Goal: Information Seeking & Learning: Find specific fact

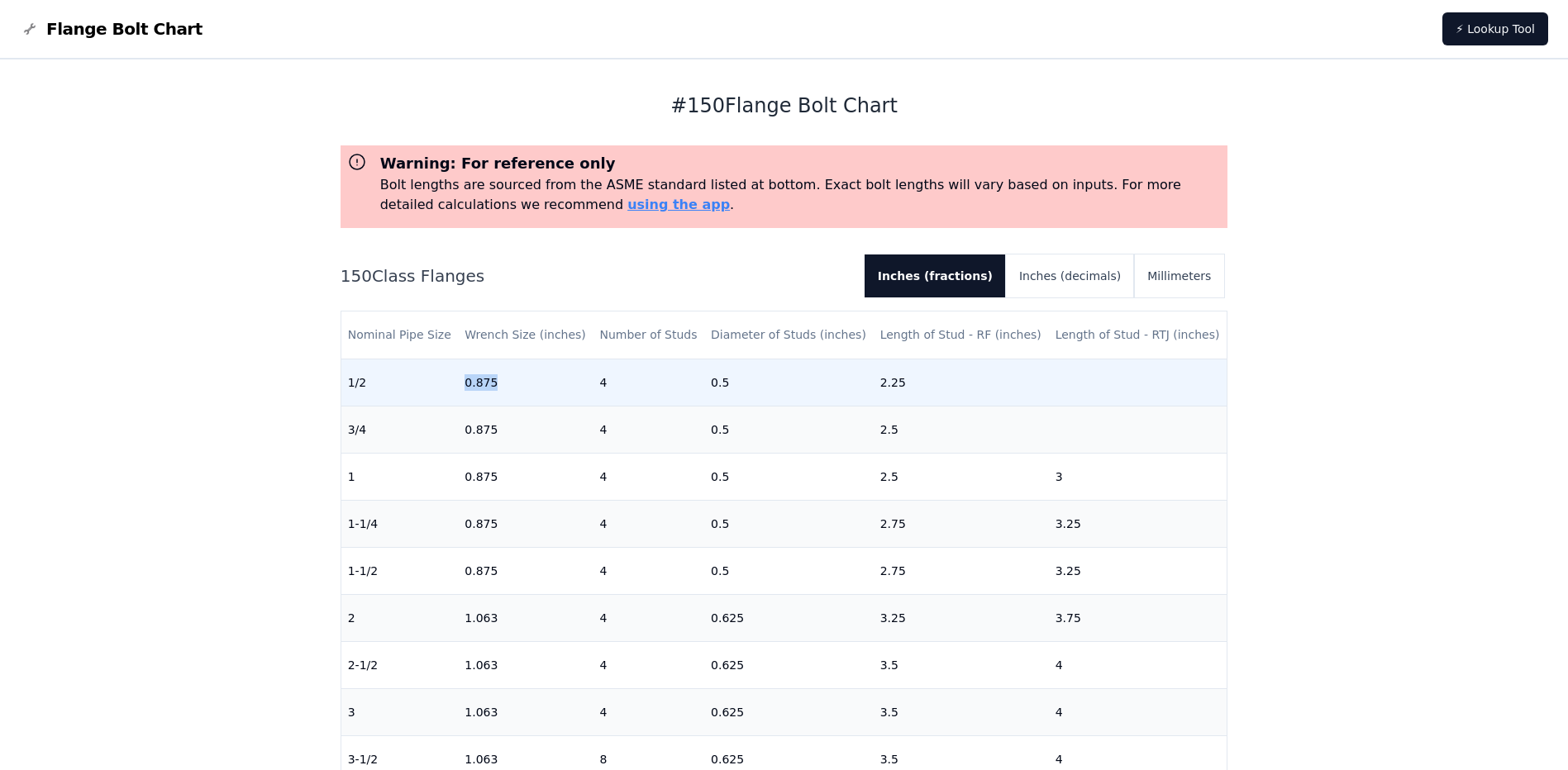
drag, startPoint x: 494, startPoint y: 380, endPoint x: 459, endPoint y: 380, distance: 35.0
click at [459, 380] on td "0.875" at bounding box center [524, 382] width 134 height 47
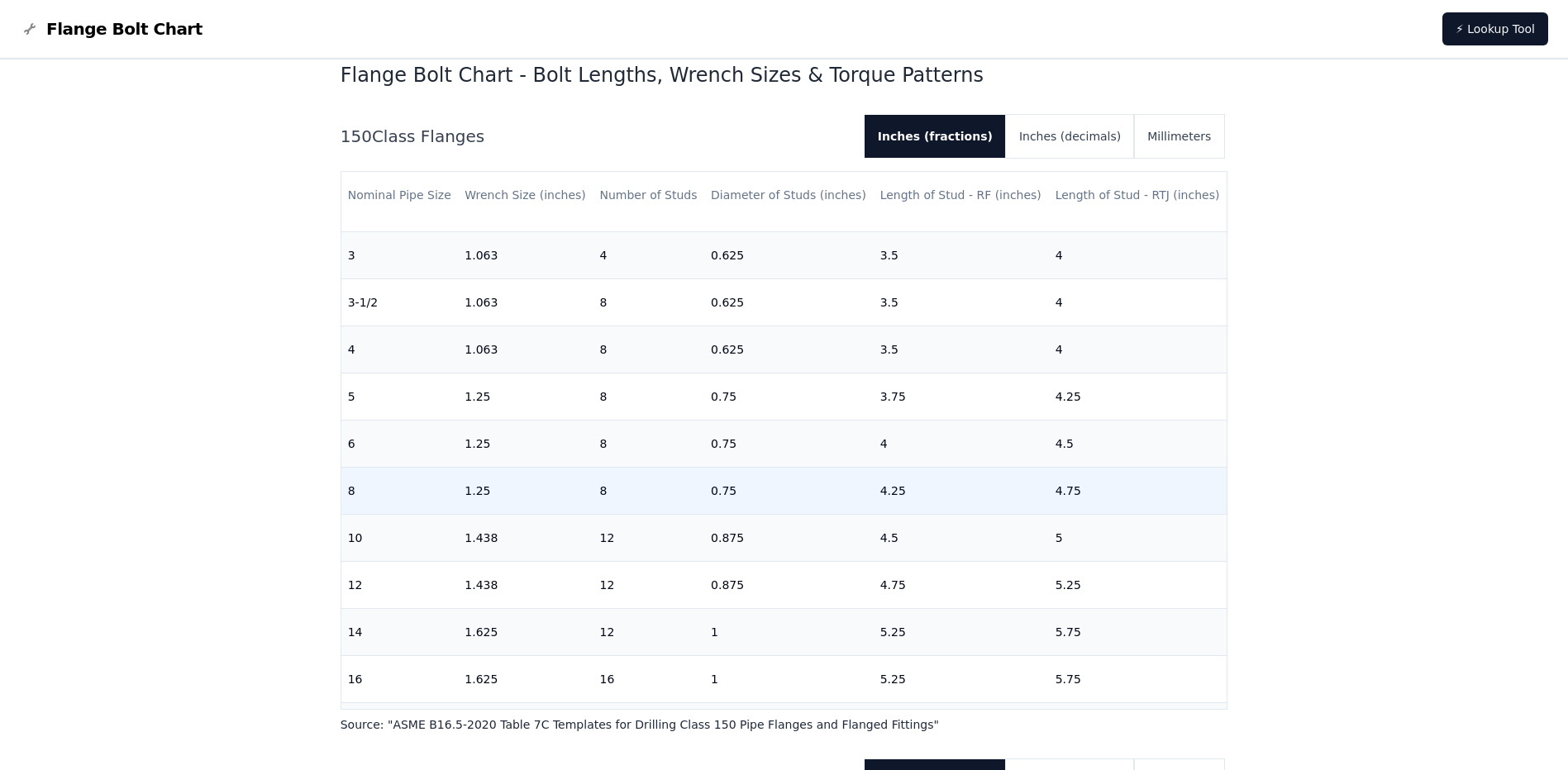
scroll to position [330, 0]
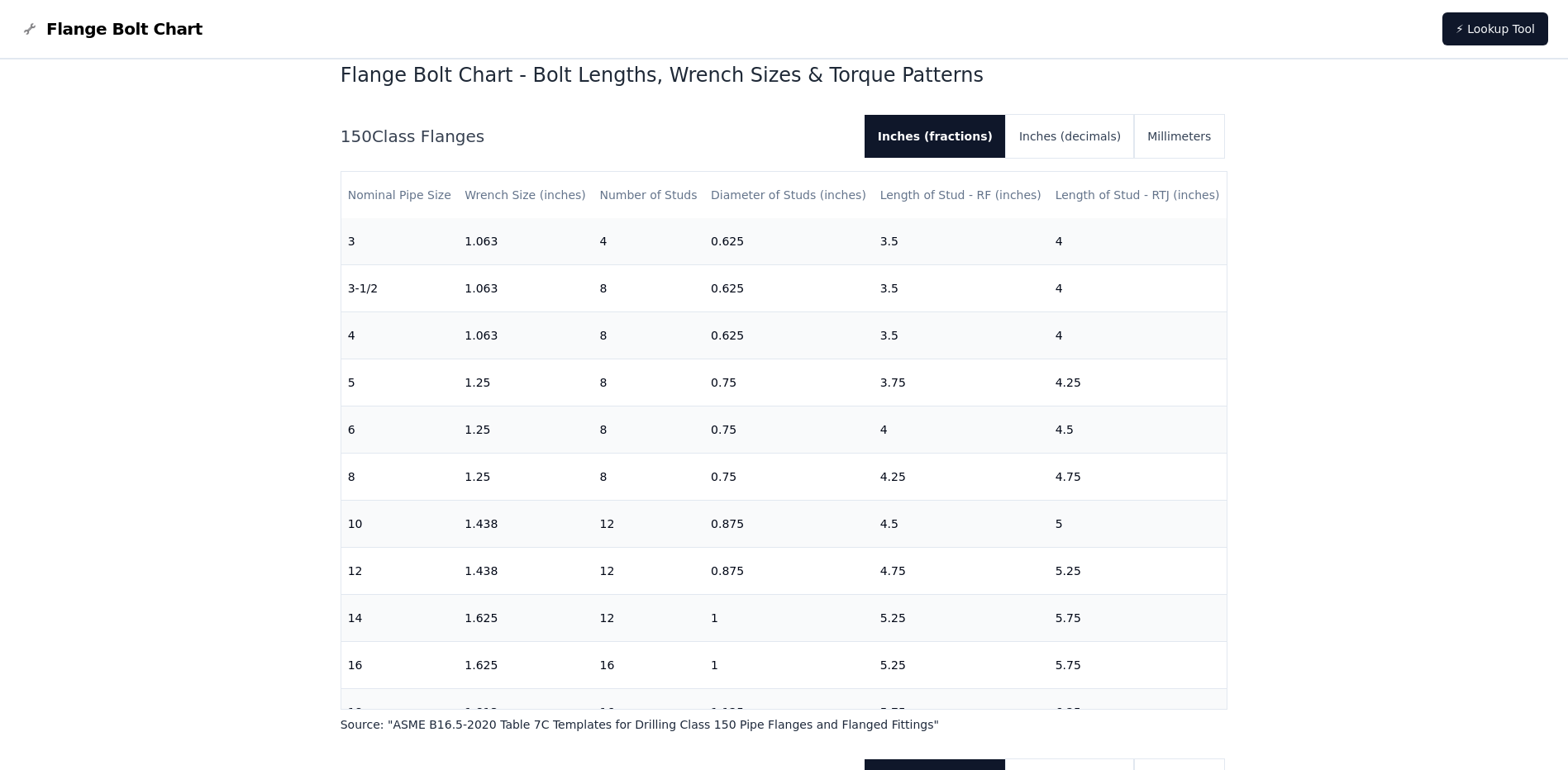
drag, startPoint x: 435, startPoint y: 444, endPoint x: 1292, endPoint y: 23, distance: 954.8
